Goal: Information Seeking & Learning: Learn about a topic

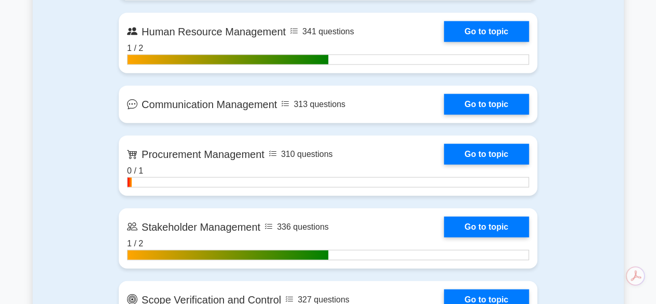
scroll to position [1202, 0]
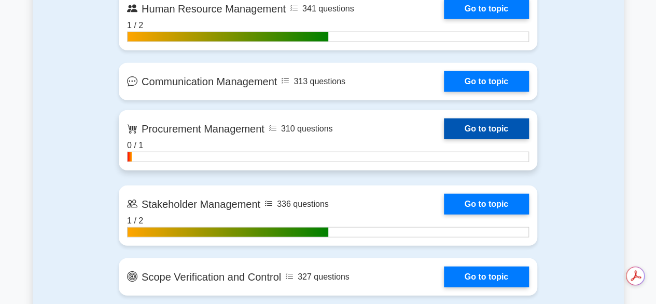
click at [495, 132] on link "Go to topic" at bounding box center [486, 128] width 85 height 21
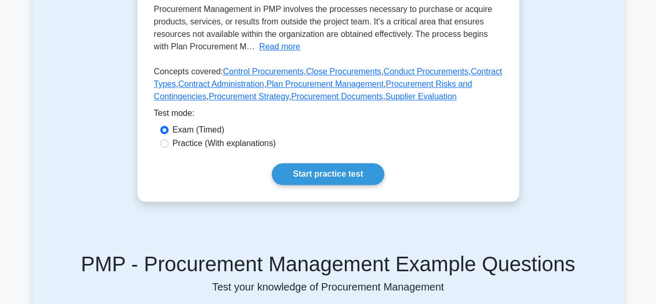
scroll to position [339, 0]
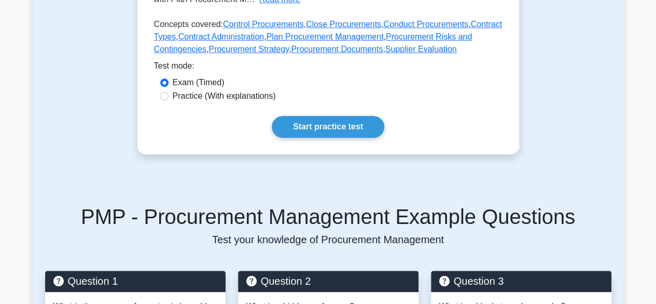
drag, startPoint x: 664, startPoint y: 37, endPoint x: 664, endPoint y: 102, distance: 64.9
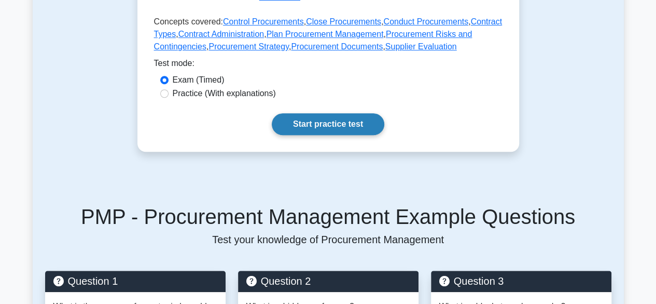
click at [320, 117] on link "Start practice test" at bounding box center [328, 124] width 113 height 22
drag, startPoint x: 348, startPoint y: 97, endPoint x: 344, endPoint y: 111, distance: 14.8
click at [344, 113] on link "Start practice test" at bounding box center [328, 124] width 113 height 22
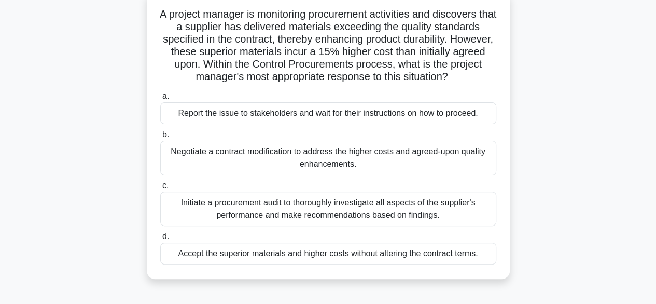
scroll to position [69, 0]
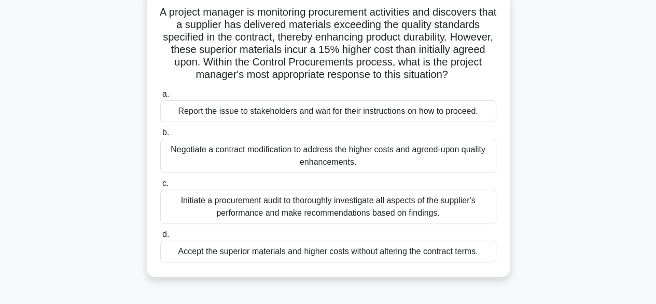
click at [336, 210] on div "Initiate a procurement audit to thoroughly investigate all aspects of the suppl…" at bounding box center [328, 206] width 336 height 34
click at [160, 187] on input "c. Initiate a procurement audit to thoroughly investigate all aspects of the su…" at bounding box center [160, 183] width 0 height 7
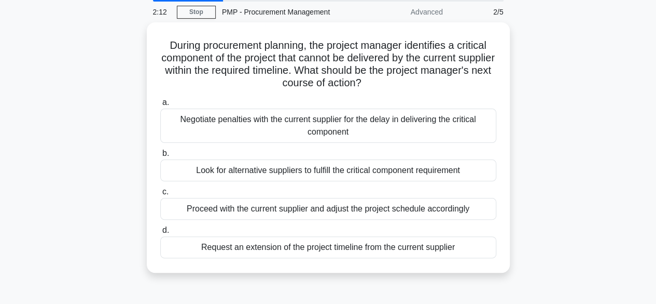
scroll to position [39, 0]
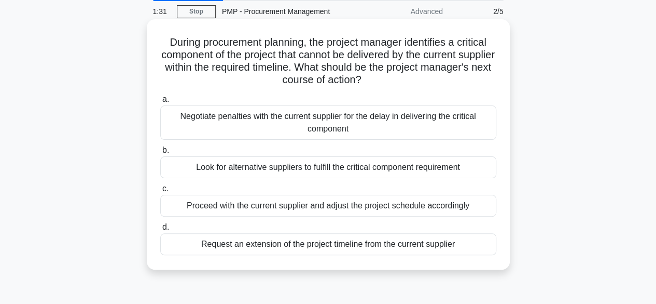
click at [300, 120] on div "Negotiate penalties with the current supplier for the delay in delivering the c…" at bounding box center [328, 122] width 336 height 34
click at [160, 103] on input "a. Negotiate penalties with the current supplier for the delay in delivering th…" at bounding box center [160, 99] width 0 height 7
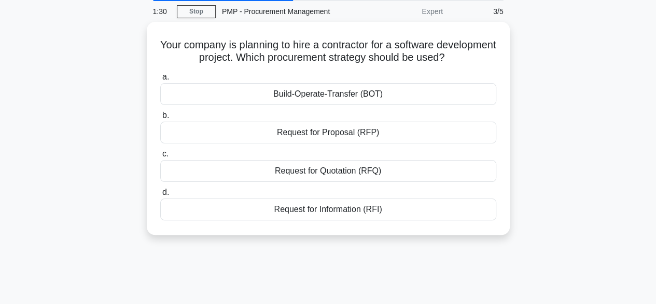
scroll to position [0, 0]
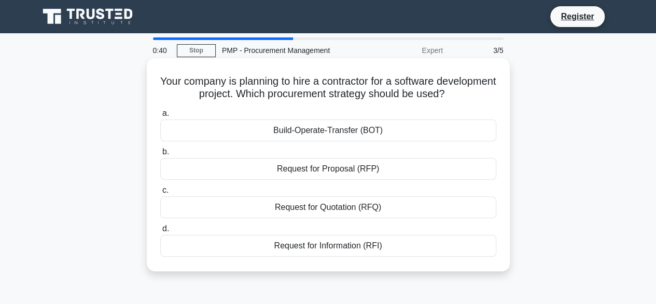
click at [349, 170] on div "Request for Proposal (RFP)" at bounding box center [328, 169] width 336 height 22
click at [160, 155] on input "b. Request for Proposal (RFP)" at bounding box center [160, 151] width 0 height 7
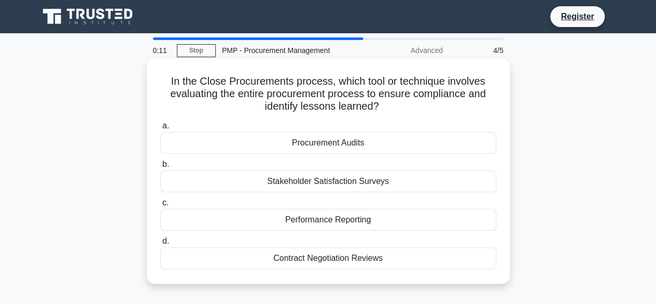
click at [337, 145] on div "Procurement Audits" at bounding box center [328, 143] width 336 height 22
click at [160, 129] on input "a. Procurement Audits" at bounding box center [160, 125] width 0 height 7
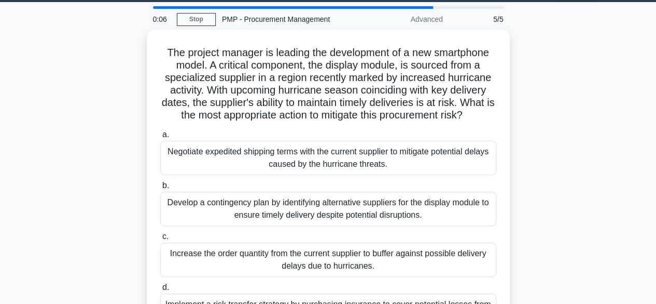
scroll to position [32, 0]
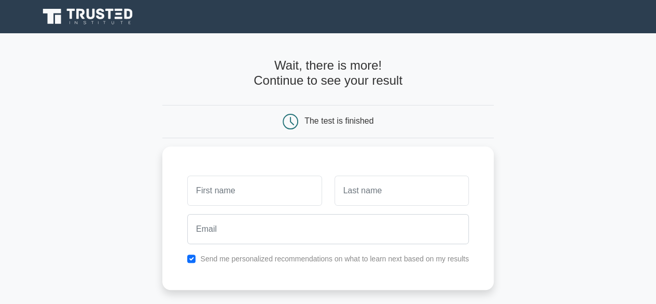
drag, startPoint x: 660, startPoint y: 89, endPoint x: 652, endPoint y: 29, distance: 60.7
click at [652, 29] on html "Register and the" at bounding box center [328, 261] width 656 height 522
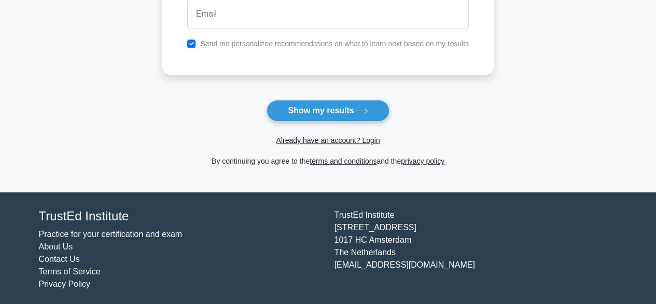
scroll to position [215, 0]
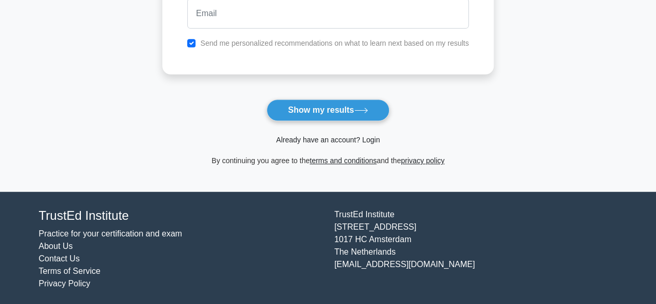
click at [322, 137] on link "Already have an account? Login" at bounding box center [328, 139] width 104 height 8
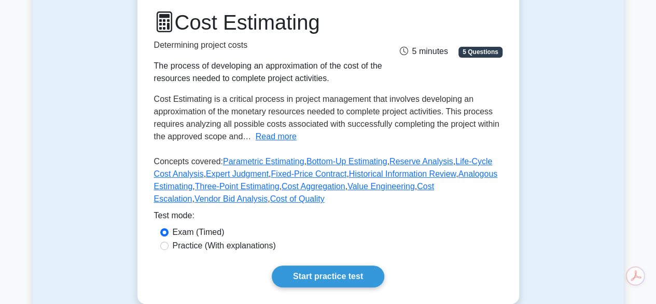
scroll to position [134, 0]
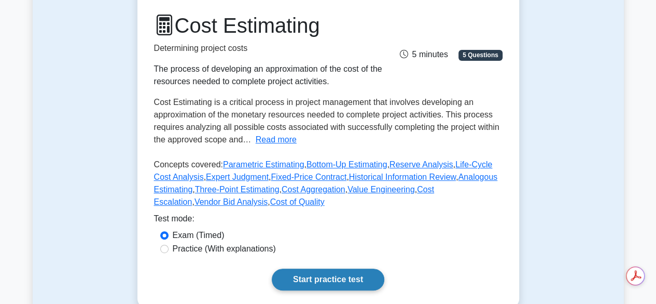
click at [335, 273] on link "Start practice test" at bounding box center [328, 279] width 113 height 22
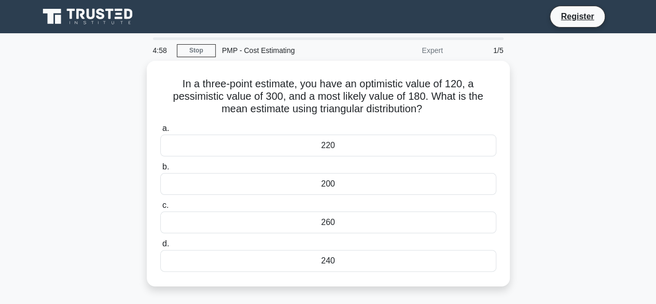
drag, startPoint x: 590, startPoint y: 4, endPoint x: 573, endPoint y: 28, distance: 29.0
click at [573, 28] on div "Register" at bounding box center [329, 16] width 592 height 25
click at [576, 18] on link "Register" at bounding box center [578, 16] width 46 height 13
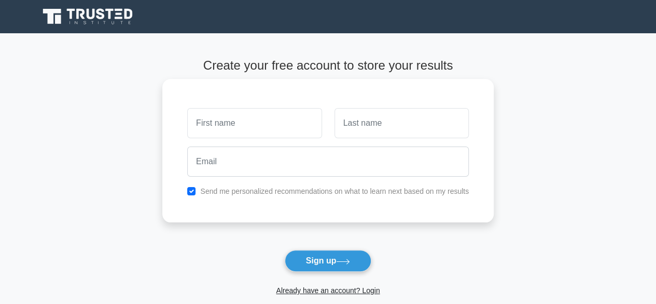
click at [265, 131] on input "text" at bounding box center [254, 123] width 134 height 30
type input "ss"
click at [361, 129] on input "text" at bounding box center [402, 123] width 134 height 30
type input "sfs"
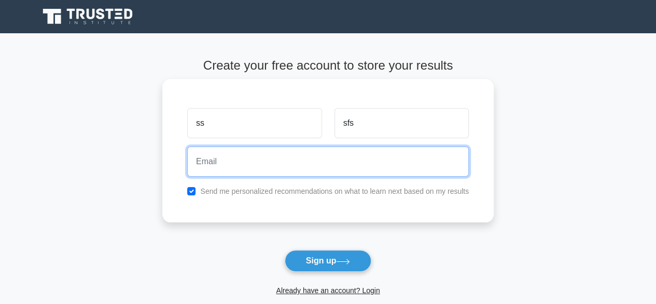
click at [261, 171] on input "email" at bounding box center [328, 161] width 282 height 30
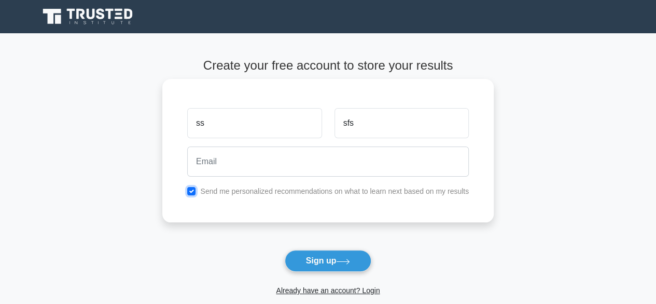
click at [191, 190] on input "checkbox" at bounding box center [191, 191] width 8 height 8
checkbox input "false"
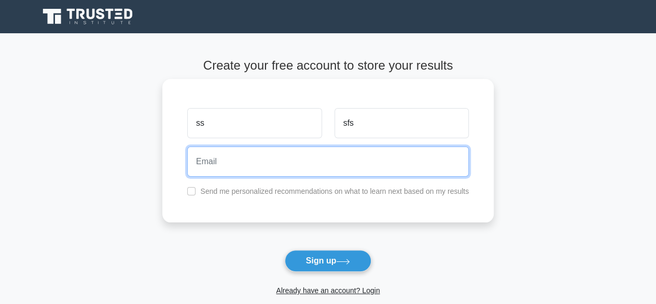
click at [211, 152] on input "email" at bounding box center [328, 161] width 282 height 30
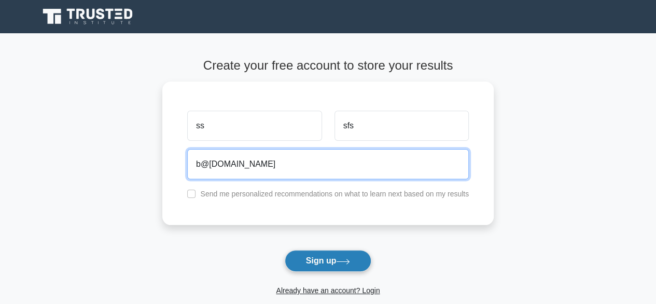
type input "b@[DOMAIN_NAME]"
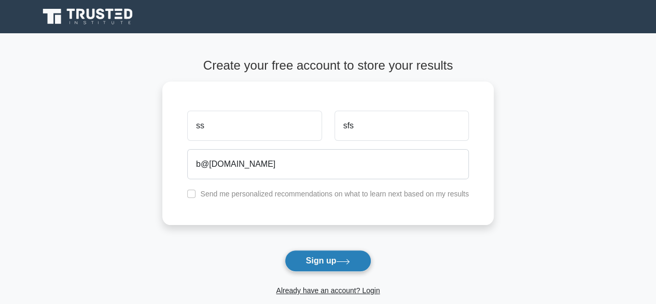
click at [325, 262] on button "Sign up" at bounding box center [328, 261] width 87 height 22
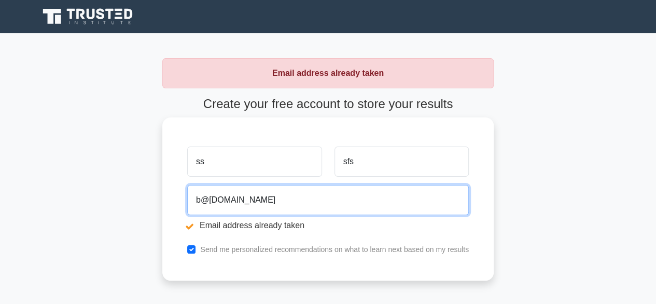
click at [203, 199] on input "b@b.com" at bounding box center [328, 200] width 282 height 30
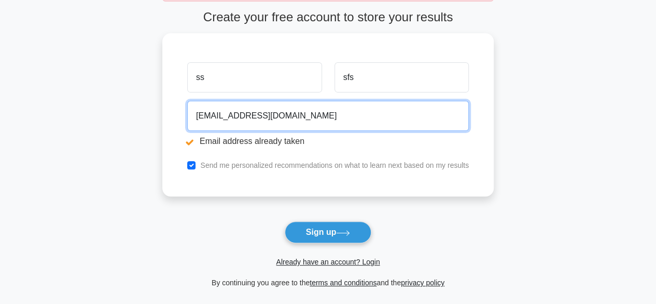
scroll to position [104, 0]
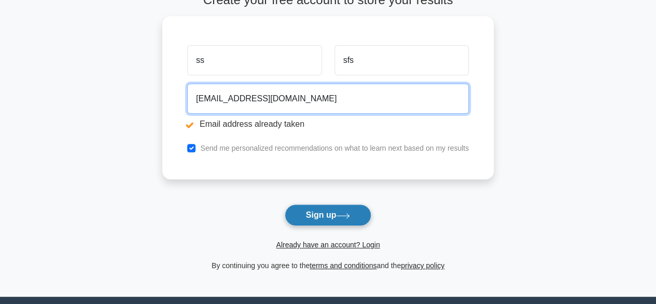
type input "brb_pmp@b.com"
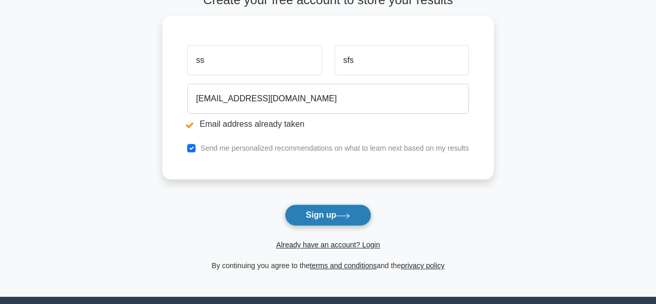
click at [338, 213] on button "Sign up" at bounding box center [328, 215] width 87 height 22
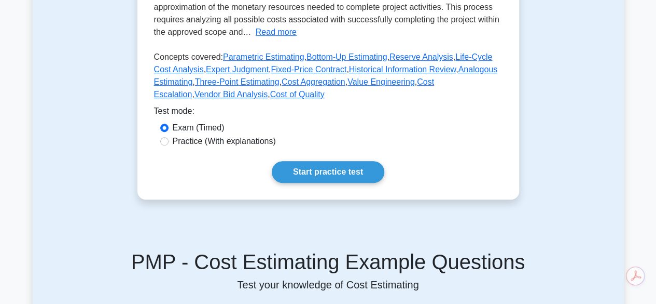
scroll to position [242, 0]
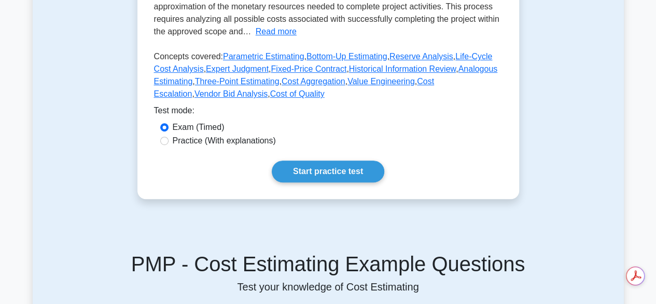
drag, startPoint x: 350, startPoint y: 190, endPoint x: 343, endPoint y: 182, distance: 10.6
click at [343, 182] on div "Cost Estimating Determining project costs The process of developing an approxim…" at bounding box center [329, 43] width 382 height 310
click at [340, 167] on link "Start practice test" at bounding box center [328, 171] width 113 height 22
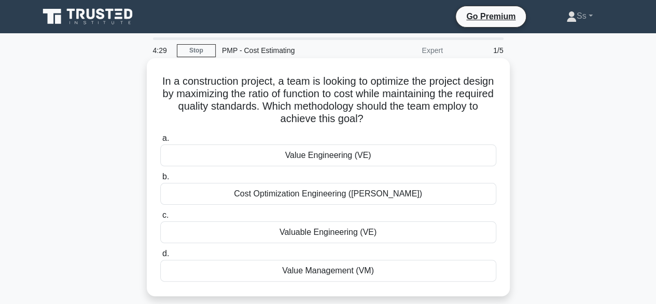
click at [312, 154] on div "Value Engineering (VE)" at bounding box center [328, 155] width 336 height 22
click at [160, 142] on input "a. Value Engineering (VE)" at bounding box center [160, 138] width 0 height 7
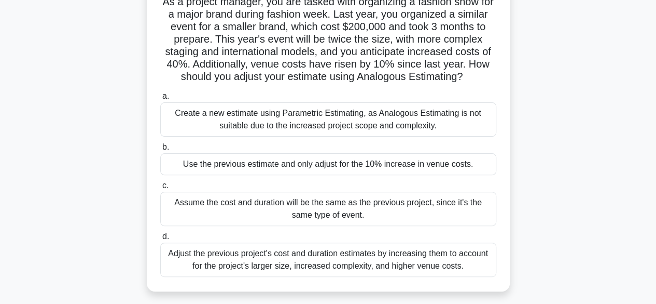
scroll to position [84, 0]
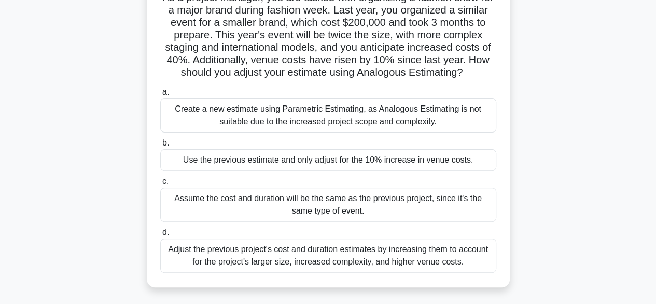
click at [314, 269] on div "Adjust the previous project's cost and duration estimates by increasing them to…" at bounding box center [328, 255] width 336 height 34
click at [160, 236] on input "d. Adjust the previous project's cost and duration estimates by increasing them…" at bounding box center [160, 232] width 0 height 7
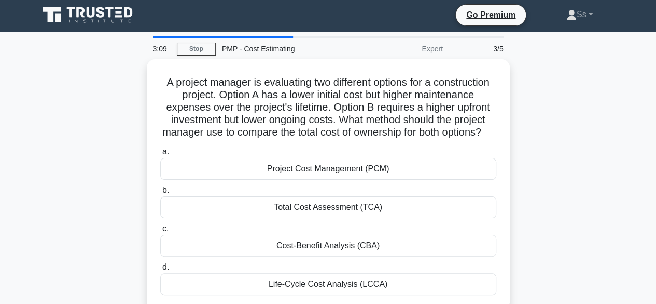
scroll to position [0, 0]
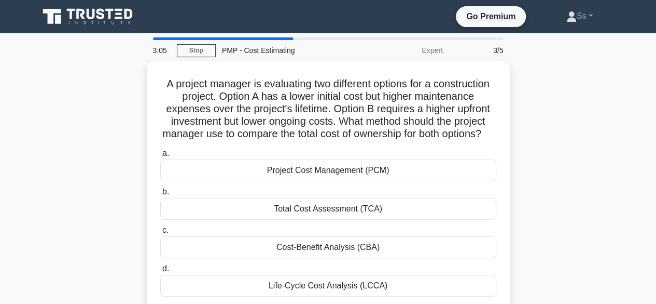
click at [314, 269] on div "a. Project Cost Management (PCM) b. Total Cost Assessment (TCA) c. d." at bounding box center [328, 222] width 349 height 154
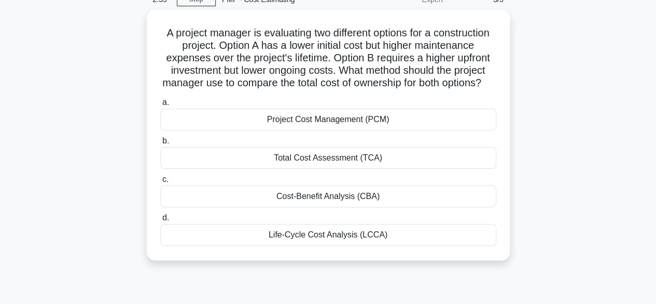
scroll to position [52, 0]
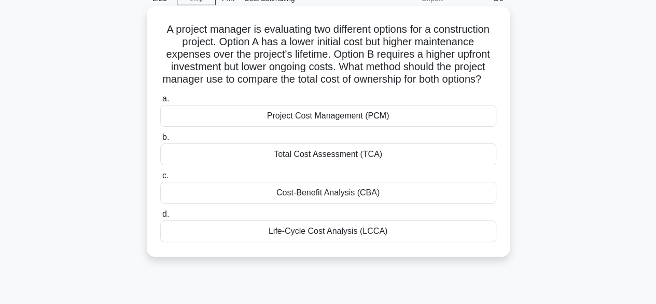
click at [343, 203] on div "Cost-Benefit Analysis (CBA)" at bounding box center [328, 193] width 336 height 22
click at [160, 179] on input "c. Cost-Benefit Analysis (CBA)" at bounding box center [160, 175] width 0 height 7
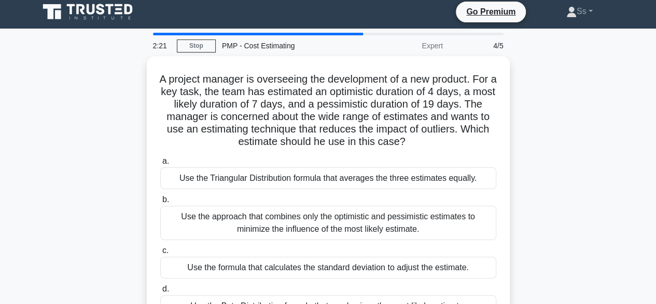
scroll to position [0, 0]
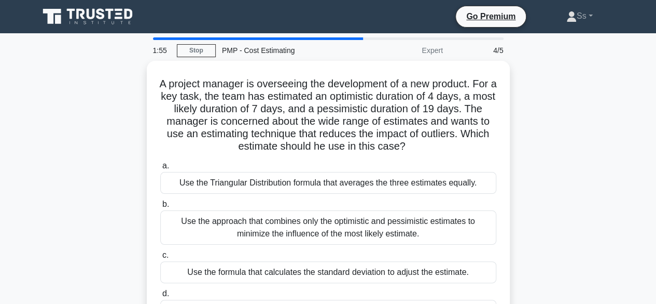
click at [343, 209] on label "b. Use the approach that combines only the optimistic and pessimistic estimates…" at bounding box center [328, 221] width 336 height 47
click at [160, 208] on input "b. Use the approach that combines only the optimistic and pessimistic estimates…" at bounding box center [160, 204] width 0 height 7
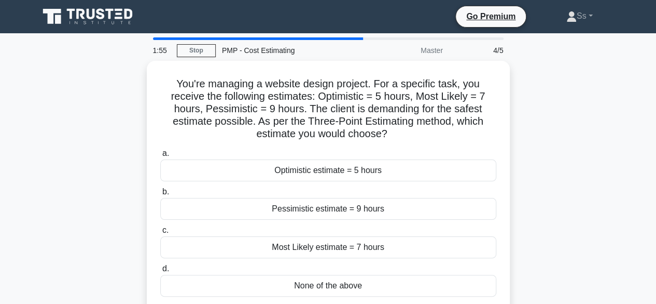
click at [343, 209] on div "Pessimistic estimate = 9 hours" at bounding box center [328, 209] width 336 height 22
click at [160, 195] on input "b. Pessimistic estimate = 9 hours" at bounding box center [160, 191] width 0 height 7
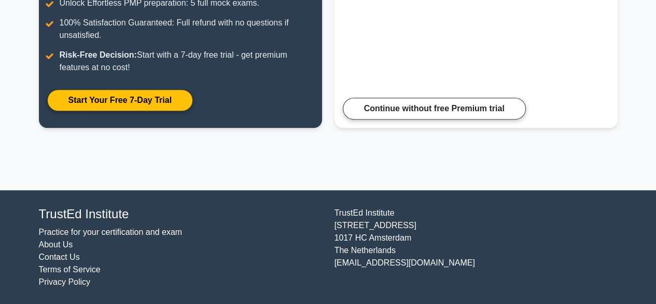
scroll to position [208, 0]
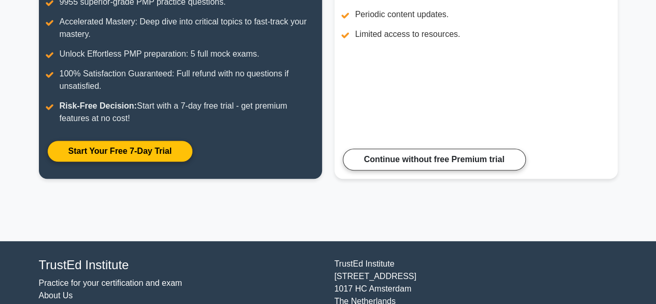
drag, startPoint x: 659, startPoint y: 25, endPoint x: 639, endPoint y: 131, distance: 107.3
click at [639, 131] on html "Go Premium Ss" at bounding box center [328, 73] width 656 height 563
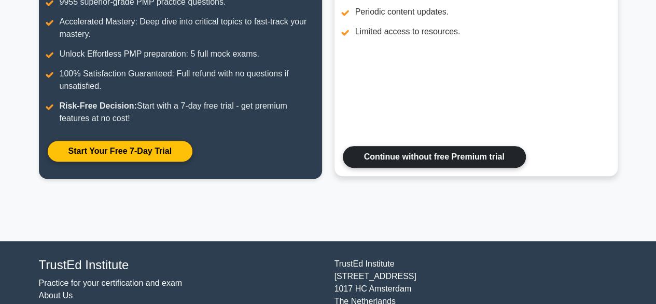
click at [494, 158] on link "Continue without free Premium trial" at bounding box center [434, 157] width 183 height 22
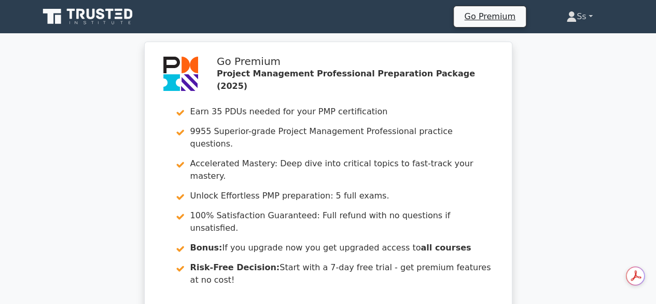
click at [586, 14] on link "Ss" at bounding box center [580, 16] width 76 height 21
click at [560, 44] on link "Profile" at bounding box center [583, 41] width 82 height 17
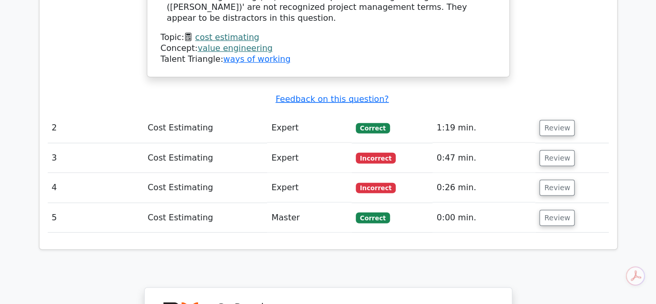
scroll to position [1307, 0]
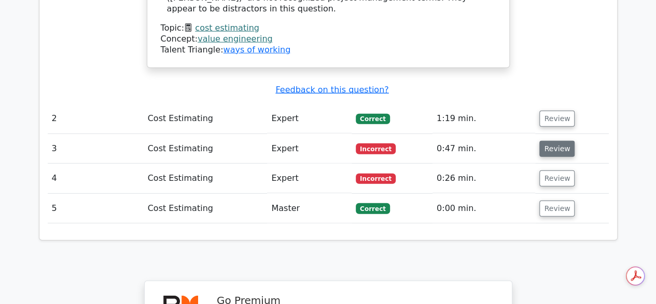
click at [555, 141] on button "Review" at bounding box center [557, 149] width 35 height 16
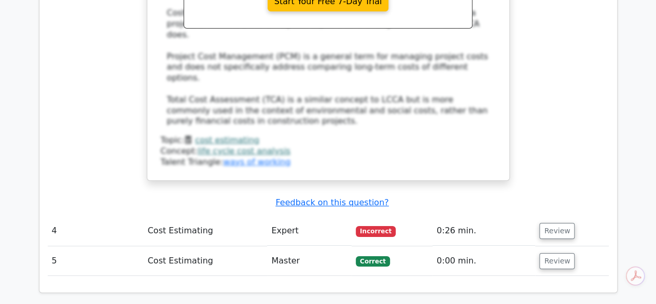
scroll to position [1786, 0]
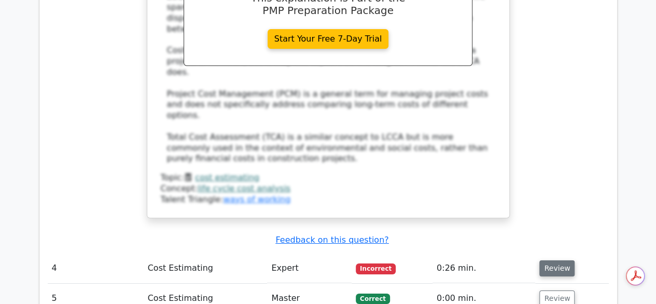
click at [548, 260] on button "Review" at bounding box center [557, 268] width 35 height 16
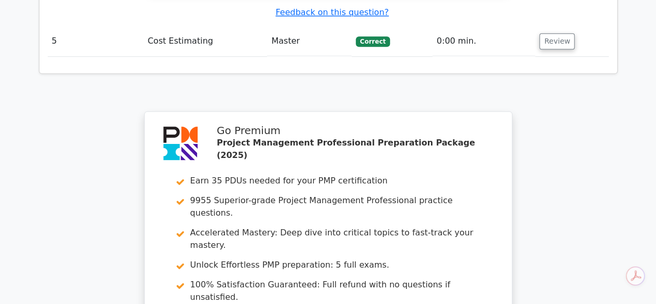
scroll to position [2722, 0]
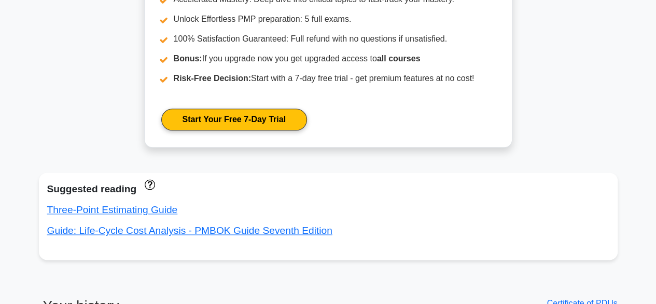
scroll to position [87, 0]
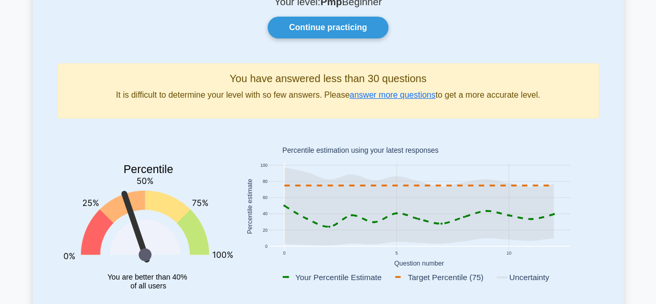
drag, startPoint x: 659, startPoint y: 38, endPoint x: 605, endPoint y: 26, distance: 55.4
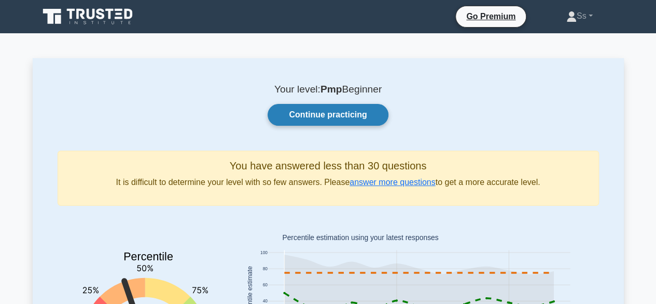
click at [352, 109] on link "Continue practicing" at bounding box center [328, 115] width 120 height 22
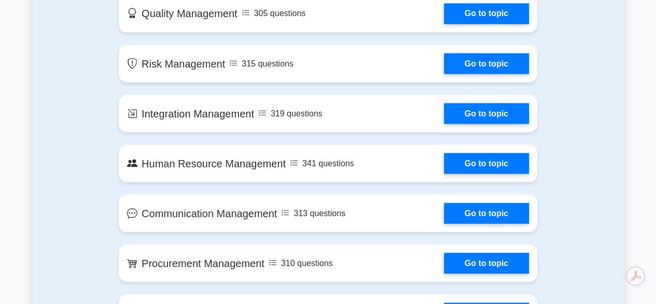
scroll to position [936, 0]
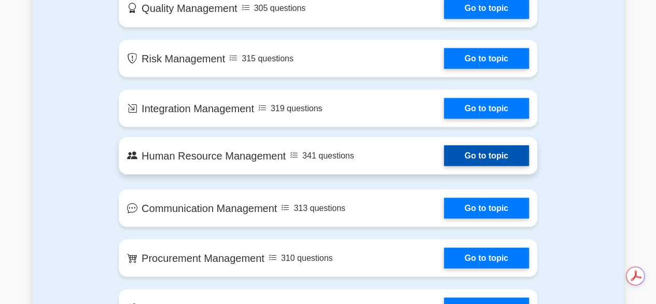
click at [486, 148] on link "Go to topic" at bounding box center [486, 155] width 85 height 21
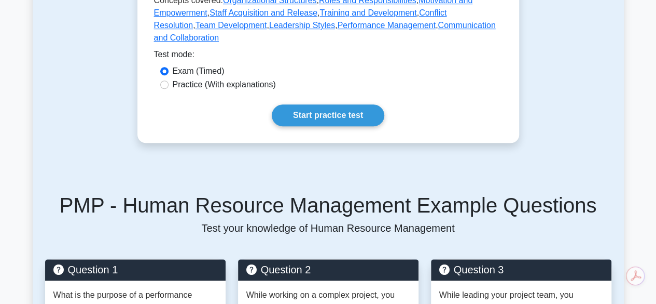
scroll to position [348, 0]
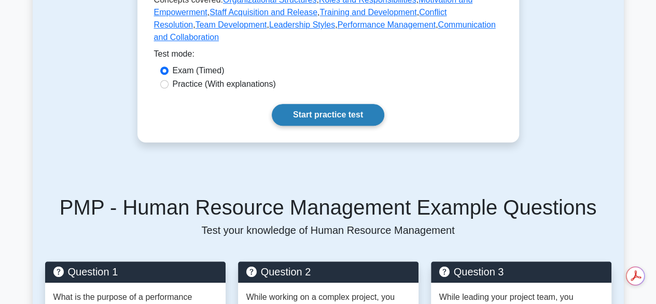
click at [356, 108] on link "Start practice test" at bounding box center [328, 115] width 113 height 22
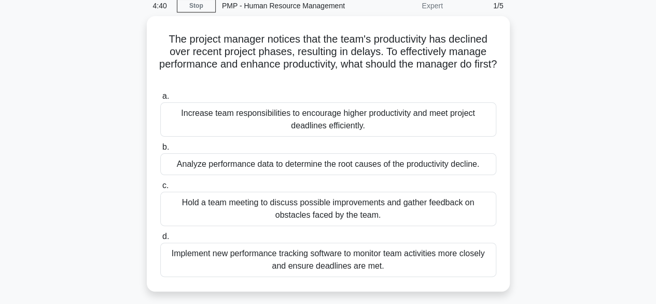
scroll to position [48, 0]
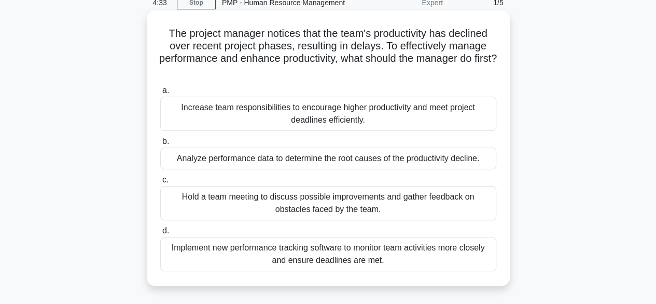
click at [303, 206] on div "Hold a team meeting to discuss possible improvements and gather feedback on obs…" at bounding box center [328, 203] width 336 height 34
click at [160, 183] on input "c. Hold a team meeting to discuss possible improvements and gather feedback on …" at bounding box center [160, 179] width 0 height 7
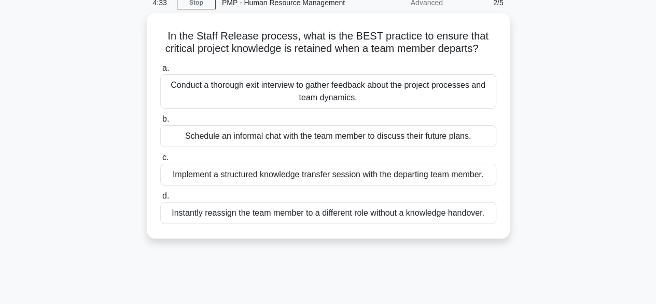
scroll to position [0, 0]
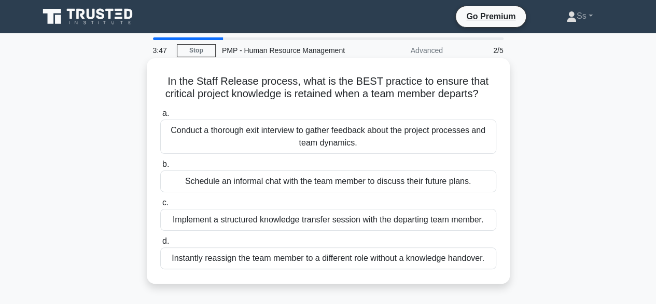
click at [326, 221] on div "Implement a structured knowledge transfer session with the departing team membe…" at bounding box center [328, 220] width 336 height 22
click at [160, 206] on input "c. Implement a structured knowledge transfer session with the departing team me…" at bounding box center [160, 202] width 0 height 7
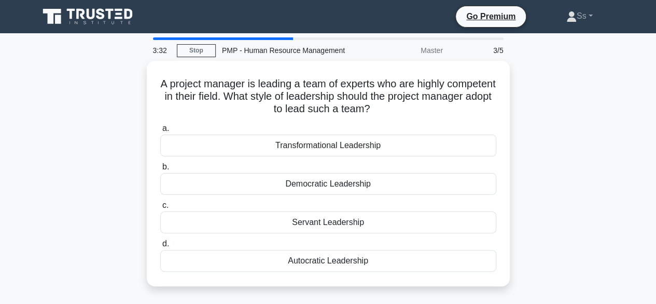
click at [326, 221] on div "Servant Leadership" at bounding box center [328, 222] width 336 height 22
click at [160, 209] on input "c. Servant Leadership" at bounding box center [160, 205] width 0 height 7
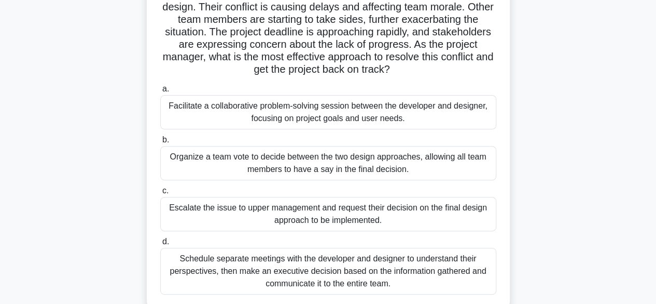
scroll to position [131, 0]
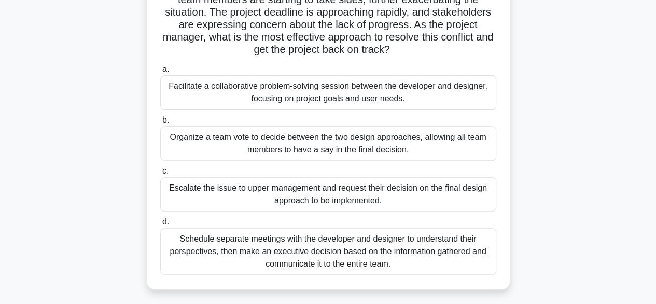
click at [317, 81] on div "Facilitate a collaborative problem-solving session between the developer and de…" at bounding box center [328, 92] width 336 height 34
click at [160, 73] on input "a. Facilitate a collaborative problem-solving session between the developer and…" at bounding box center [160, 69] width 0 height 7
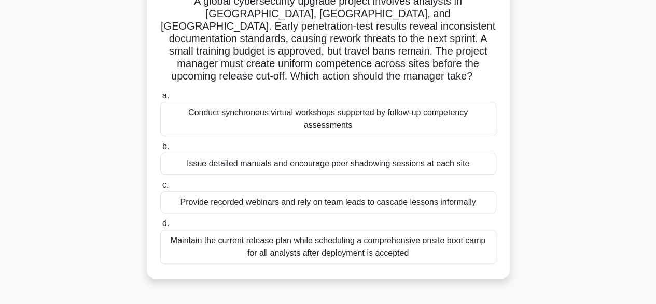
scroll to position [87, 0]
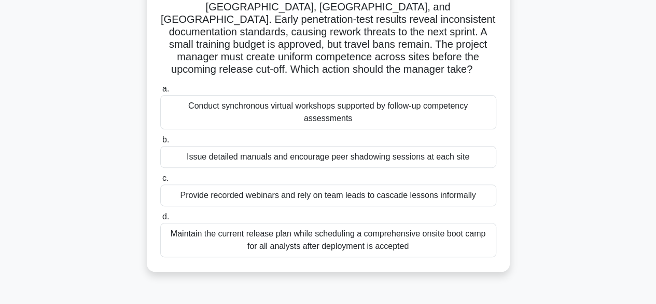
click at [373, 116] on div "Conduct synchronous virtual workshops supported by follow-up competency assessm…" at bounding box center [328, 112] width 336 height 34
click at [160, 92] on input "a. Conduct synchronous virtual workshops supported by follow-up competency asse…" at bounding box center [160, 89] width 0 height 7
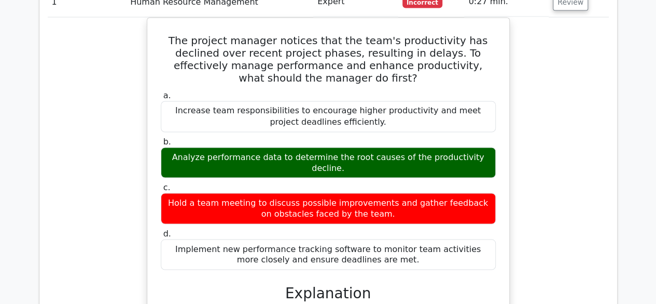
scroll to position [870, 0]
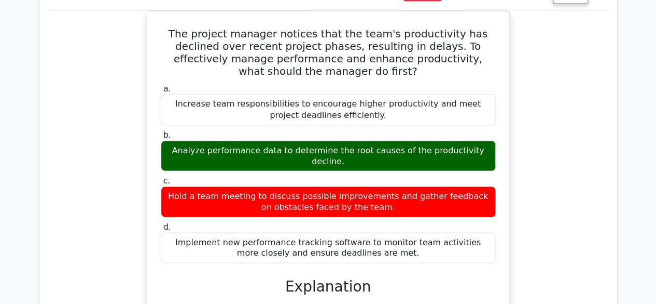
drag, startPoint x: 662, startPoint y: 31, endPoint x: 664, endPoint y: 163, distance: 132.9
click at [656, 163] on html "Go Premium Ss" at bounding box center [328, 125] width 656 height 1990
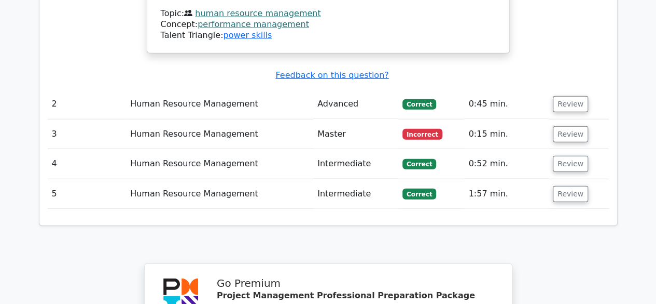
scroll to position [1194, 0]
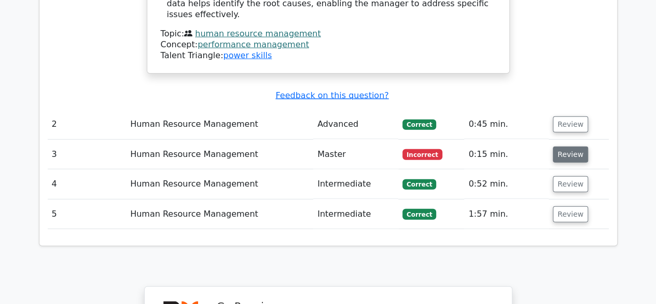
click at [579, 146] on button "Review" at bounding box center [570, 154] width 35 height 16
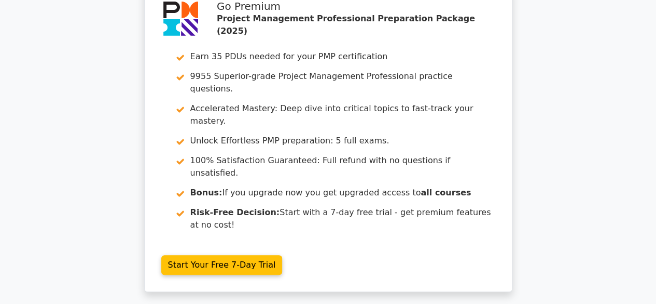
scroll to position [2031, 0]
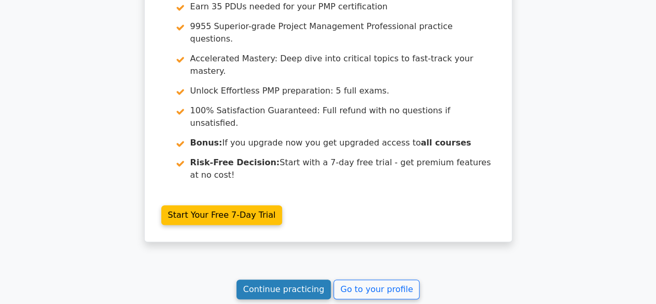
click at [286, 279] on link "Continue practicing" at bounding box center [284, 289] width 95 height 20
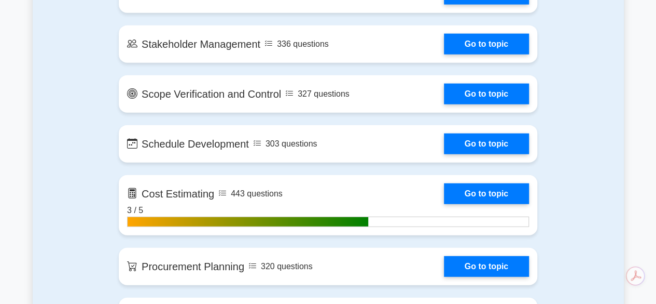
scroll to position [1206, 0]
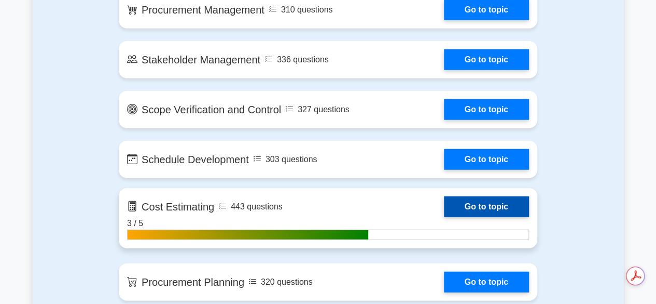
click at [496, 209] on link "Go to topic" at bounding box center [486, 206] width 85 height 21
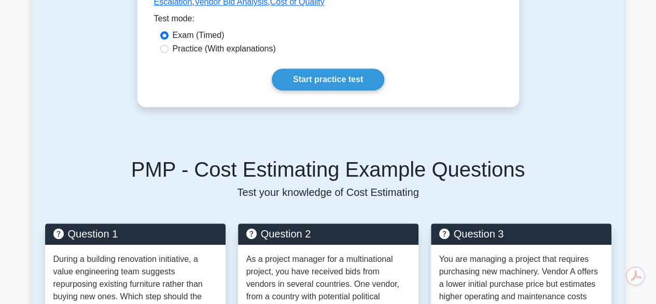
scroll to position [338, 0]
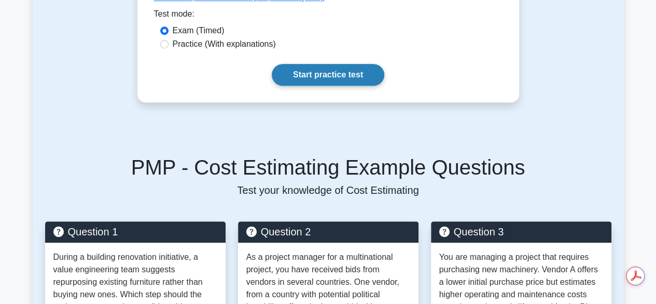
click at [343, 73] on link "Start practice test" at bounding box center [328, 75] width 113 height 22
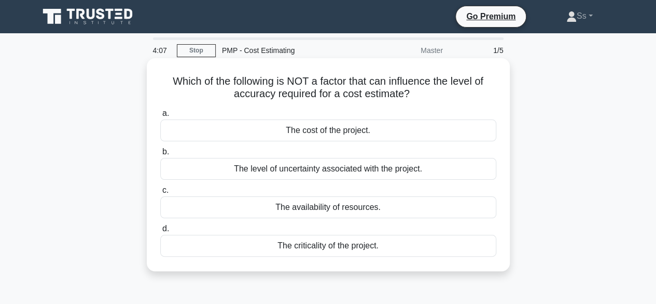
click at [317, 136] on div "The cost of the project." at bounding box center [328, 130] width 336 height 22
click at [160, 117] on input "a. The cost of the project." at bounding box center [160, 113] width 0 height 7
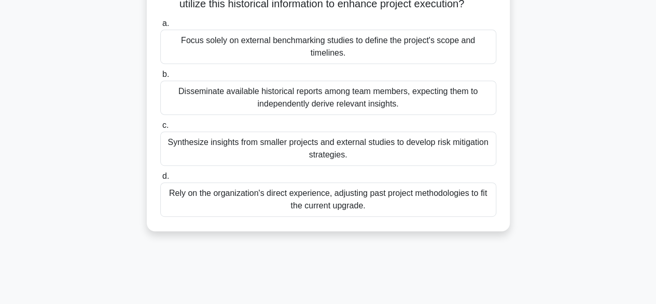
scroll to position [182, 0]
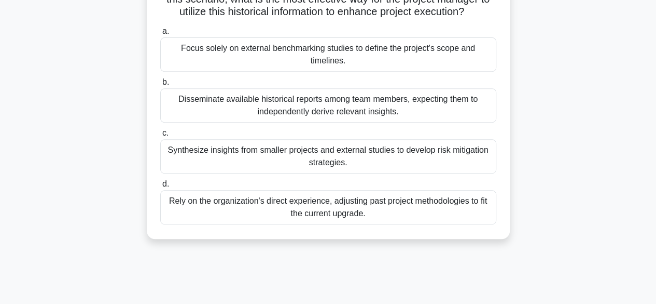
click at [294, 167] on div "Synthesize insights from smaller projects and external studies to develop risk …" at bounding box center [328, 156] width 336 height 34
click at [160, 136] on input "c. Synthesize insights from smaller projects and external studies to develop ri…" at bounding box center [160, 133] width 0 height 7
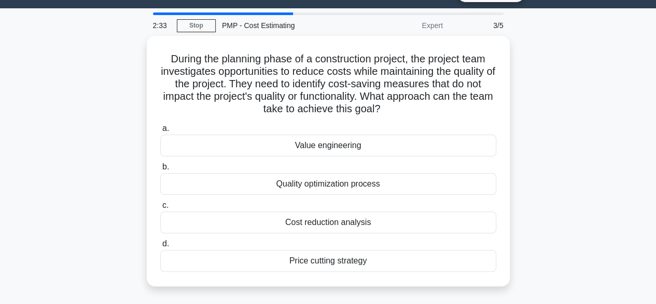
scroll to position [25, 0]
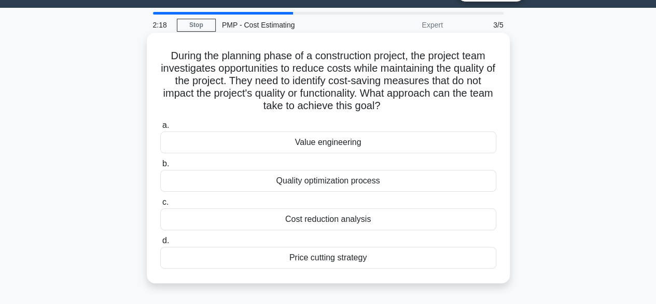
click at [316, 144] on div "Value engineering" at bounding box center [328, 142] width 336 height 22
click at [160, 129] on input "a. Value engineering" at bounding box center [160, 125] width 0 height 7
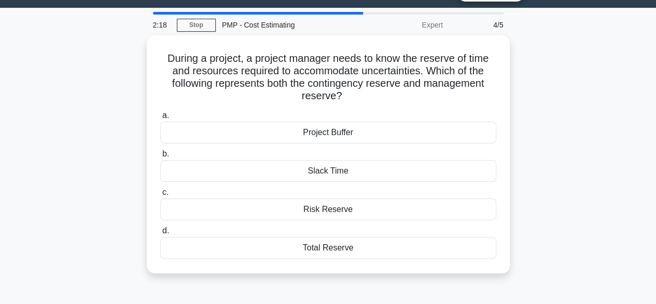
scroll to position [0, 0]
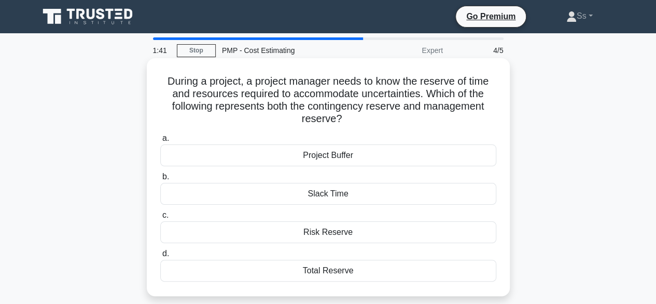
click at [314, 273] on div "Total Reserve" at bounding box center [328, 270] width 336 height 22
click at [160, 257] on input "d. Total Reserve" at bounding box center [160, 253] width 0 height 7
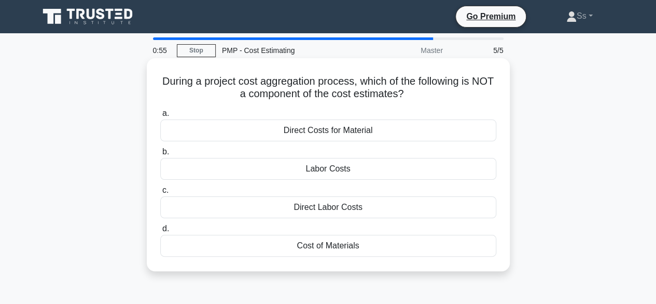
click at [333, 212] on div "Direct Labor Costs" at bounding box center [328, 207] width 336 height 22
click at [160, 194] on input "c. Direct Labor Costs" at bounding box center [160, 190] width 0 height 7
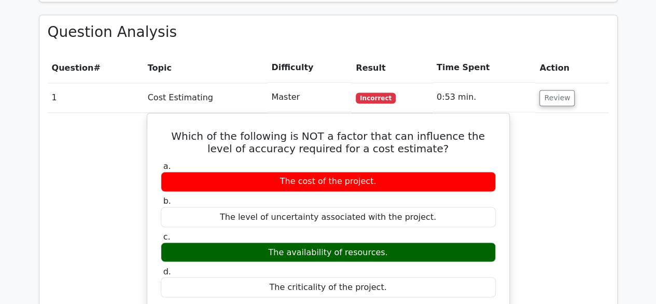
scroll to position [786, 0]
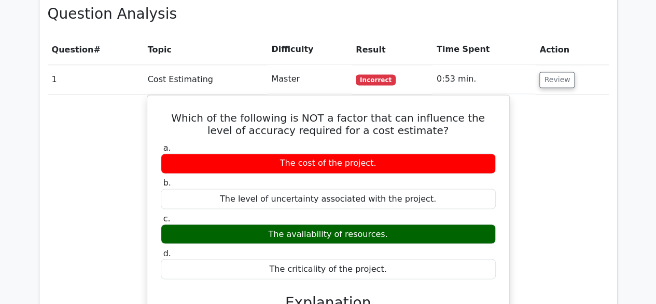
drag, startPoint x: 659, startPoint y: 31, endPoint x: 664, endPoint y: 153, distance: 122.6
click at [656, 153] on html "Go Premium Ss" at bounding box center [328, 185] width 656 height 1943
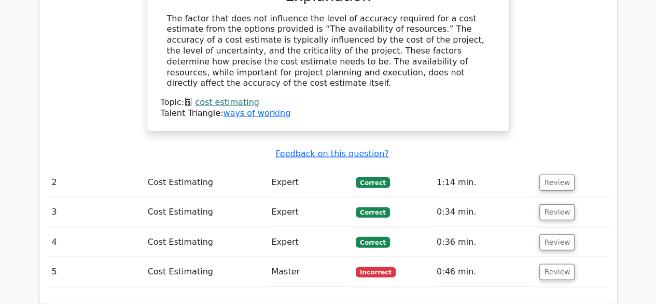
scroll to position [1094, 0]
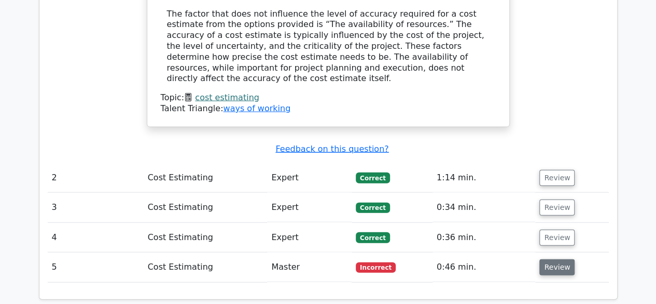
click at [558, 259] on button "Review" at bounding box center [557, 267] width 35 height 16
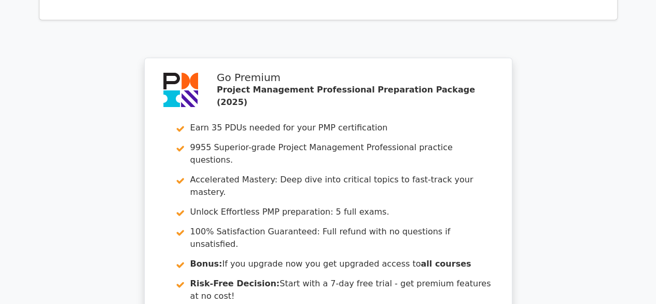
scroll to position [2123, 0]
